Goal: Task Accomplishment & Management: Use online tool/utility

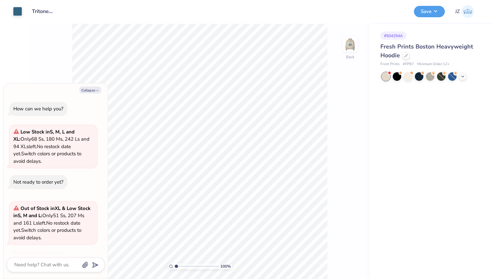
scroll to position [20, 0]
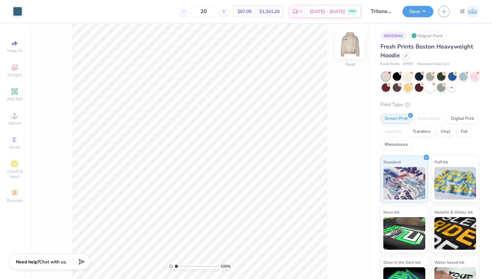
click at [350, 48] on img at bounding box center [350, 44] width 26 height 26
click at [16, 117] on circle at bounding box center [15, 118] width 4 height 4
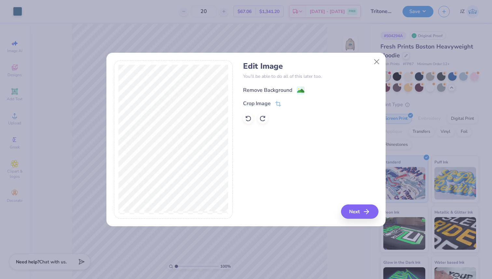
click at [299, 93] on image at bounding box center [300, 90] width 7 height 7
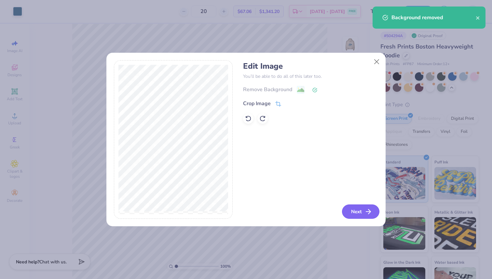
click at [355, 214] on button "Next" at bounding box center [360, 211] width 37 height 14
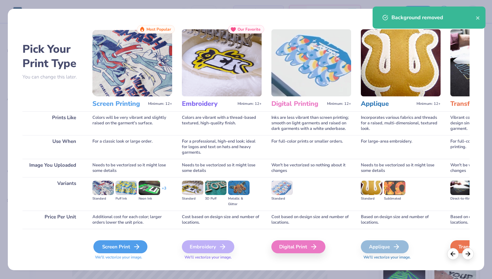
click at [124, 246] on div "Screen Print" at bounding box center [120, 246] width 54 height 13
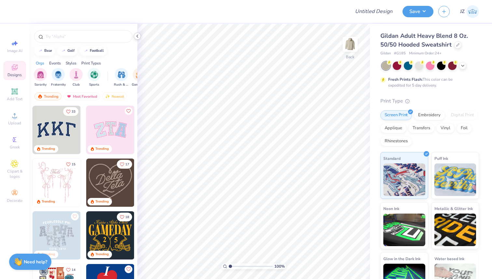
click at [137, 36] on icon at bounding box center [137, 36] width 5 height 5
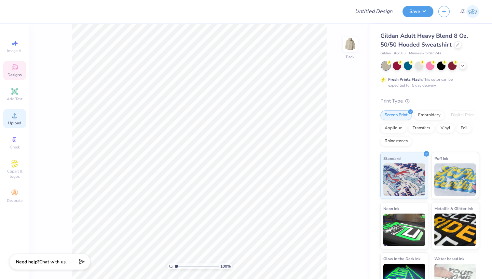
click at [13, 115] on icon at bounding box center [15, 116] width 8 height 8
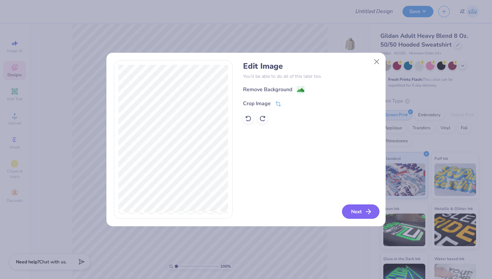
click at [355, 210] on button "Next" at bounding box center [360, 211] width 37 height 14
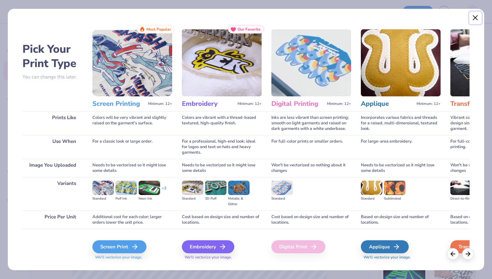
click at [475, 20] on button "Close" at bounding box center [475, 18] width 12 height 12
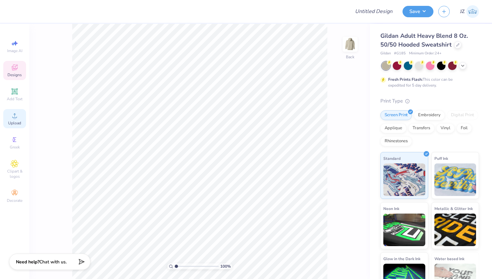
click at [10, 121] on span "Upload" at bounding box center [14, 122] width 13 height 5
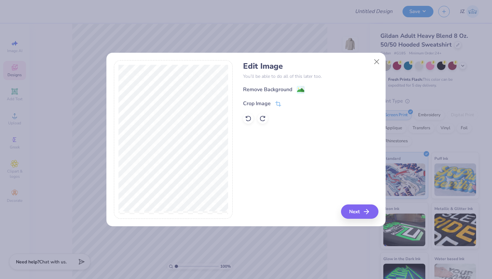
click at [299, 94] on div "Remove Background Crop Image" at bounding box center [310, 105] width 135 height 38
click at [300, 90] on image at bounding box center [300, 90] width 7 height 7
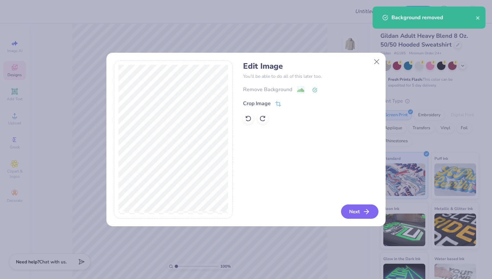
click at [353, 215] on button "Next" at bounding box center [359, 211] width 37 height 14
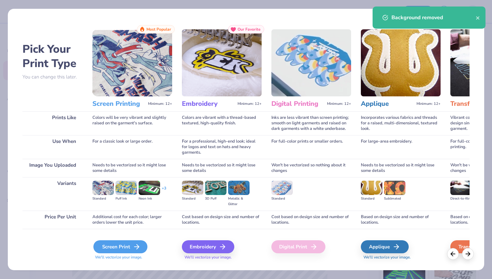
click at [129, 249] on div "Screen Print" at bounding box center [120, 246] width 54 height 13
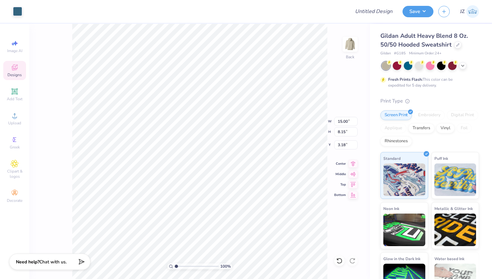
type input "4.53"
type input "2.46"
type input "1.77"
click at [354, 47] on img at bounding box center [350, 44] width 26 height 26
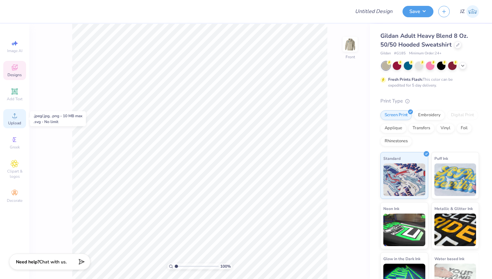
click at [17, 120] on span "Upload" at bounding box center [14, 122] width 13 height 5
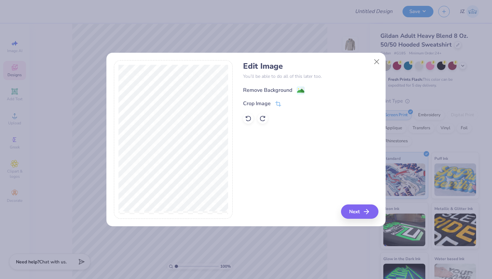
click at [298, 93] on image at bounding box center [300, 90] width 7 height 7
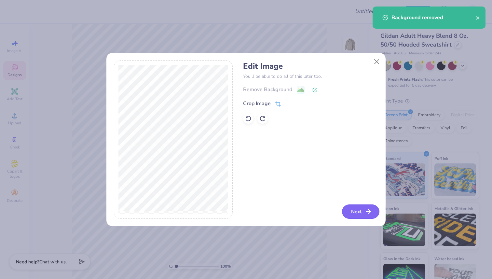
click at [350, 210] on button "Next" at bounding box center [360, 211] width 37 height 14
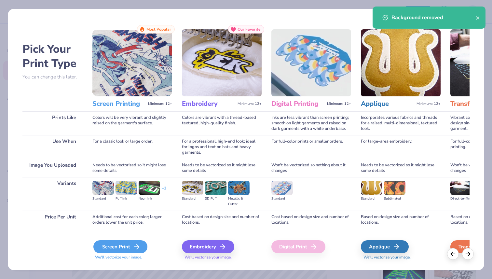
click at [126, 246] on div "Screen Print" at bounding box center [120, 246] width 54 height 13
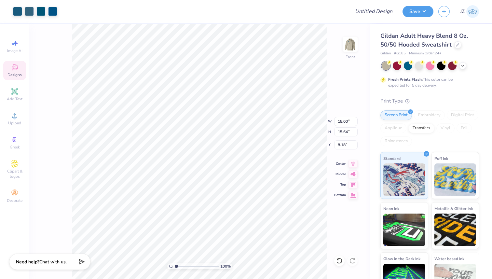
type input "6.00"
click at [318, 128] on div "100 % Front W 15.00 H 15.64 Y 6.00 Center Middle Top Bottom" at bounding box center [199, 151] width 341 height 255
type input "13.87"
type input "14.46"
type input "13.14"
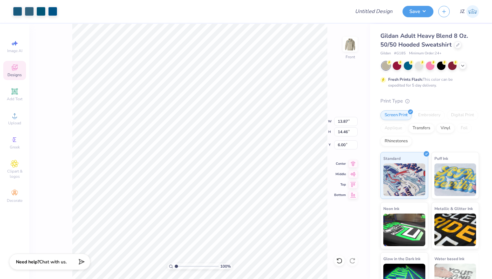
type input "13.69"
click at [353, 164] on icon at bounding box center [353, 163] width 4 height 6
click at [315, 120] on div "100 % Front W 13.14 13.14 " H 13.69 13.69 " Y 6.00 6.00 " Center Middle Top Bot…" at bounding box center [199, 151] width 341 height 255
click at [353, 51] on img at bounding box center [350, 44] width 26 height 26
click at [353, 51] on img at bounding box center [350, 44] width 13 height 13
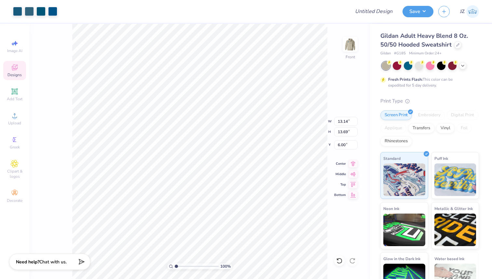
type input "11.71"
type input "12.21"
click at [350, 39] on img at bounding box center [350, 44] width 26 height 26
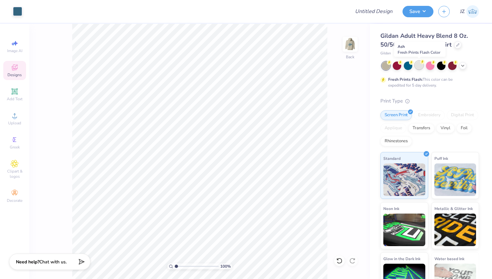
click at [420, 65] on div at bounding box center [419, 65] width 8 height 8
click at [465, 64] on icon at bounding box center [462, 65] width 5 height 5
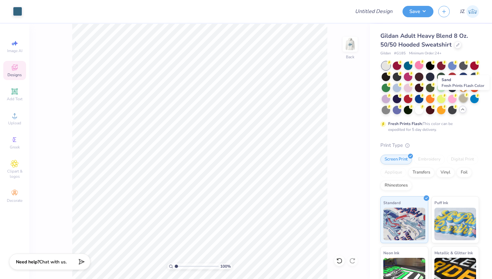
click at [466, 100] on div at bounding box center [463, 98] width 8 height 8
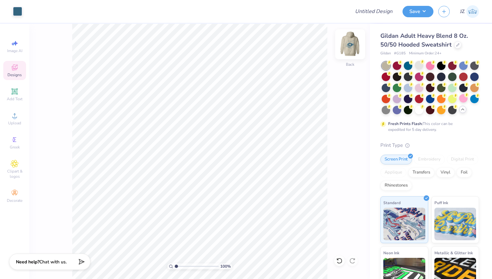
click at [349, 49] on img at bounding box center [350, 44] width 26 height 26
type input "5.16"
type input "2.80"
click at [350, 53] on img at bounding box center [350, 44] width 26 height 26
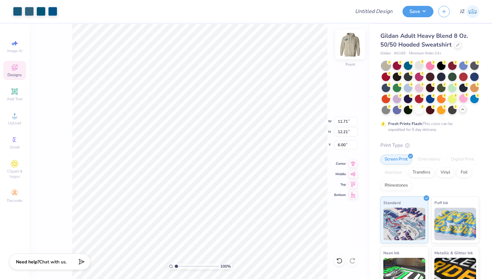
type input "6.51"
type input "9.08"
type input "5.23"
type input "9.98"
type input "7.10"
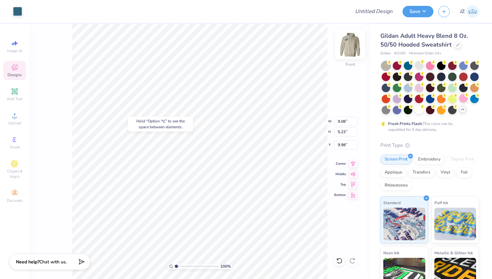
type input "4.21"
type input "8.12"
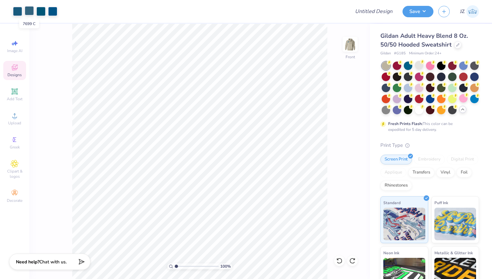
click at [30, 10] on div at bounding box center [29, 10] width 9 height 9
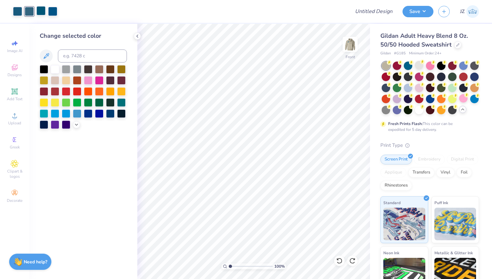
click at [44, 12] on div at bounding box center [40, 10] width 9 height 9
click at [71, 55] on input at bounding box center [92, 55] width 69 height 13
type input "7699"
click at [43, 10] on div at bounding box center [40, 10] width 9 height 9
click at [67, 53] on input at bounding box center [92, 55] width 69 height 13
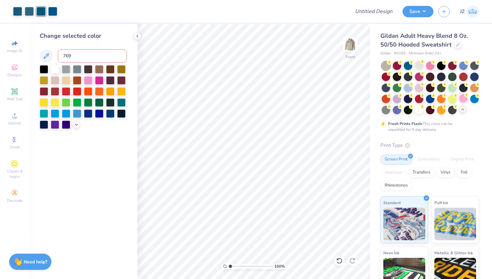
type input "7699"
click at [42, 12] on div at bounding box center [40, 10] width 9 height 9
click at [54, 12] on div at bounding box center [52, 10] width 9 height 9
click at [66, 54] on input at bounding box center [92, 55] width 69 height 13
type input "7699"
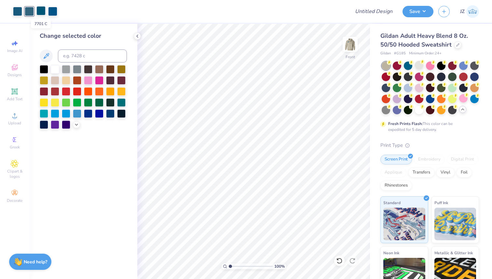
click at [41, 10] on div at bounding box center [40, 10] width 9 height 9
click at [79, 57] on input at bounding box center [92, 55] width 69 height 13
click at [17, 10] on div at bounding box center [17, 10] width 9 height 9
click at [64, 53] on input at bounding box center [92, 55] width 69 height 13
type input "7699"
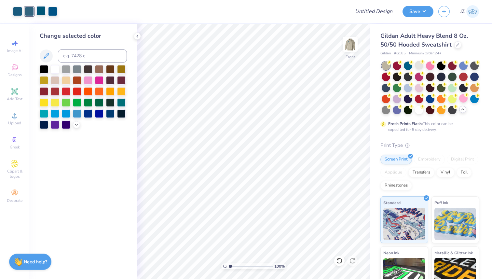
click at [38, 12] on div at bounding box center [40, 10] width 9 height 9
click at [19, 11] on div at bounding box center [17, 10] width 9 height 9
click at [19, 11] on div at bounding box center [17, 11] width 9 height 9
click at [71, 58] on input at bounding box center [92, 55] width 69 height 13
click at [29, 10] on div at bounding box center [29, 10] width 9 height 9
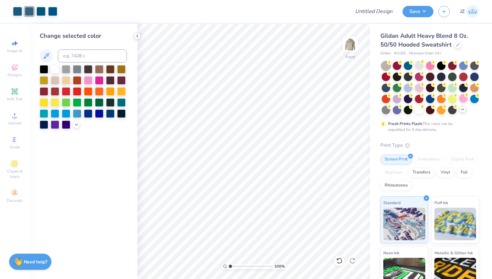
click at [137, 36] on icon at bounding box center [137, 36] width 5 height 5
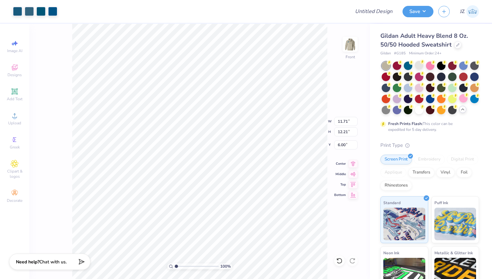
type input "12.50"
type input "13.03"
click at [353, 163] on icon at bounding box center [353, 163] width 4 height 6
click at [350, 50] on img at bounding box center [350, 44] width 26 height 26
type input "5.51"
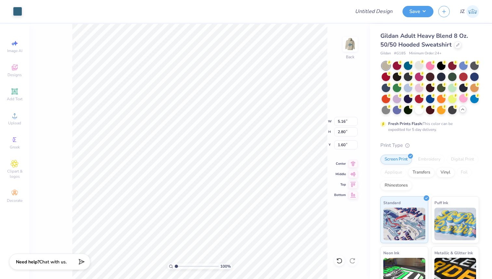
type input "2.99"
click at [355, 46] on img at bounding box center [350, 44] width 26 height 26
click at [355, 46] on img at bounding box center [350, 44] width 13 height 13
click at [351, 46] on img at bounding box center [350, 44] width 26 height 26
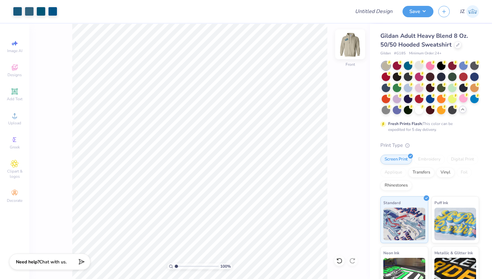
click at [350, 48] on img at bounding box center [350, 44] width 26 height 26
